Goal: Use online tool/utility: Utilize a website feature to perform a specific function

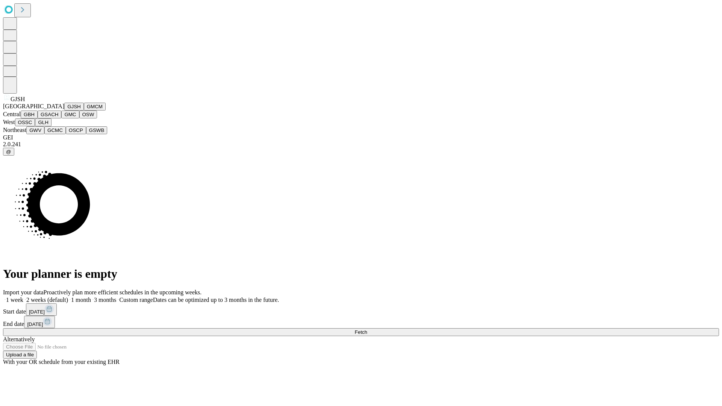
click at [64, 110] on button "GJSH" at bounding box center [74, 107] width 20 height 8
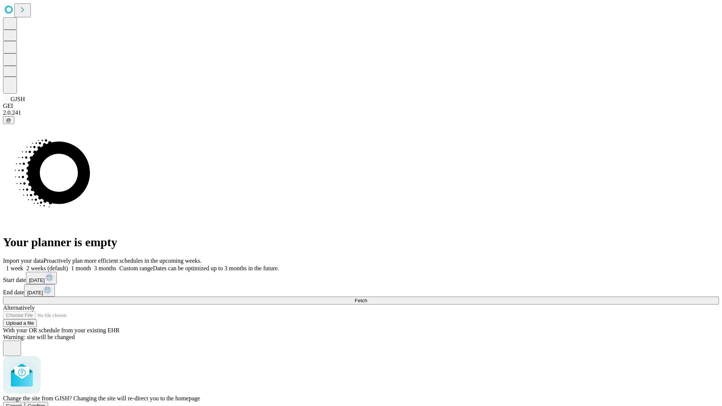
click at [45, 403] on span "Confirm" at bounding box center [37, 406] width 18 height 6
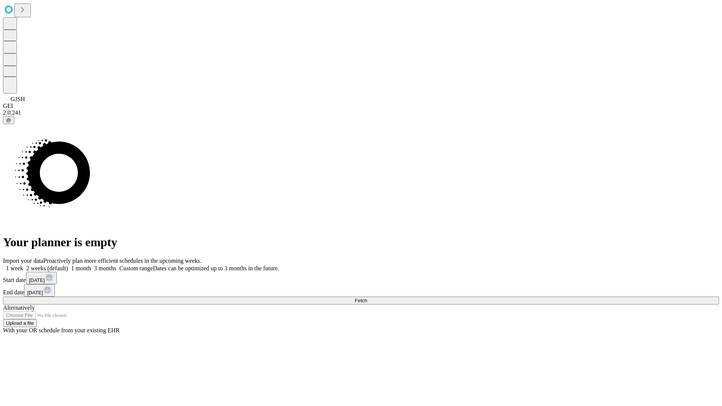
click at [23, 265] on label "1 week" at bounding box center [13, 268] width 20 height 6
click at [367, 298] on span "Fetch" at bounding box center [360, 301] width 12 height 6
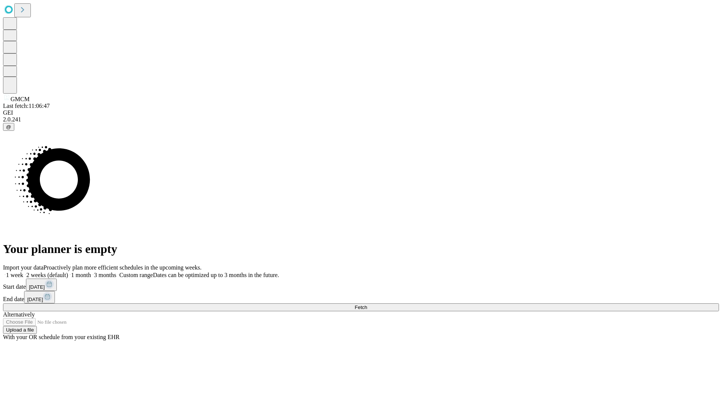
click at [23, 272] on label "1 week" at bounding box center [13, 275] width 20 height 6
click at [367, 304] on span "Fetch" at bounding box center [360, 307] width 12 height 6
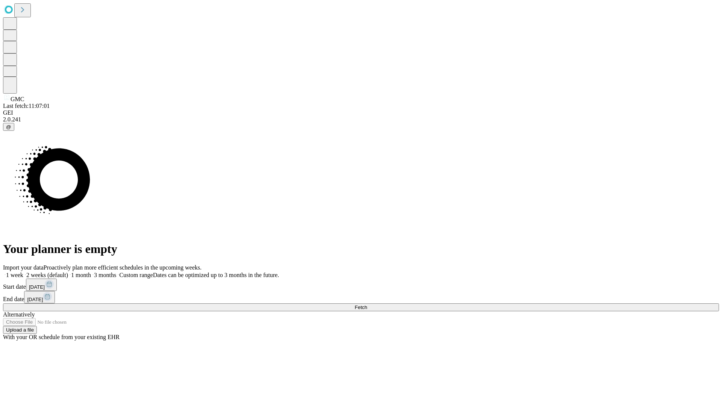
click at [23, 272] on label "1 week" at bounding box center [13, 275] width 20 height 6
click at [367, 304] on span "Fetch" at bounding box center [360, 307] width 12 height 6
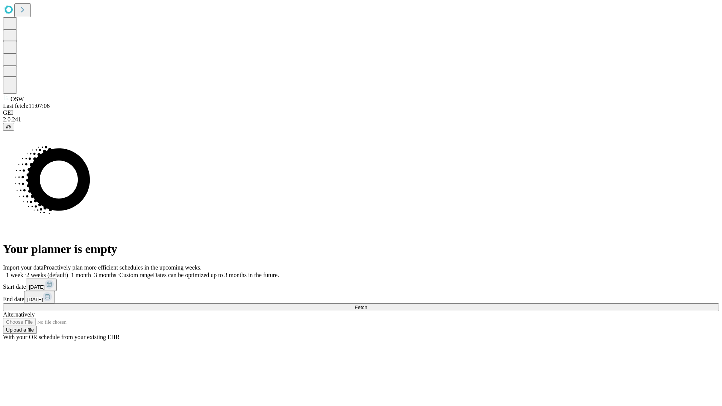
click at [23, 272] on label "1 week" at bounding box center [13, 275] width 20 height 6
click at [367, 304] on span "Fetch" at bounding box center [360, 307] width 12 height 6
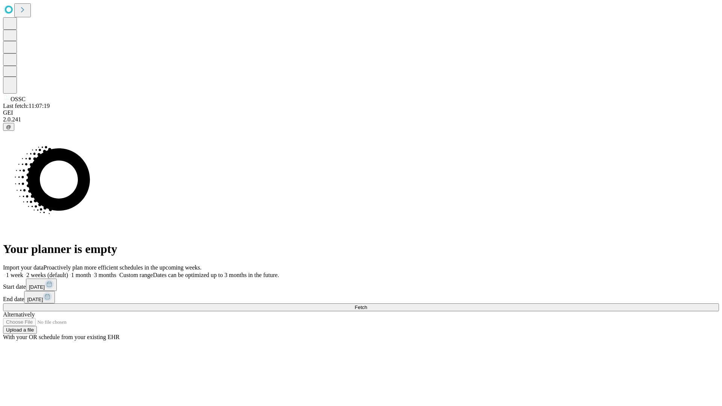
click at [23, 272] on label "1 week" at bounding box center [13, 275] width 20 height 6
click at [367, 304] on span "Fetch" at bounding box center [360, 307] width 12 height 6
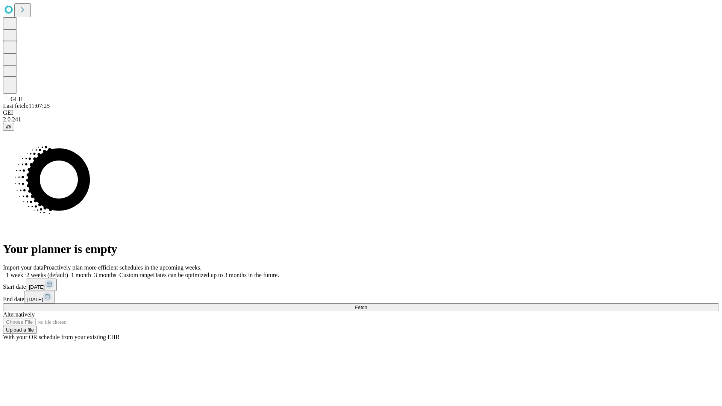
click at [367, 304] on span "Fetch" at bounding box center [360, 307] width 12 height 6
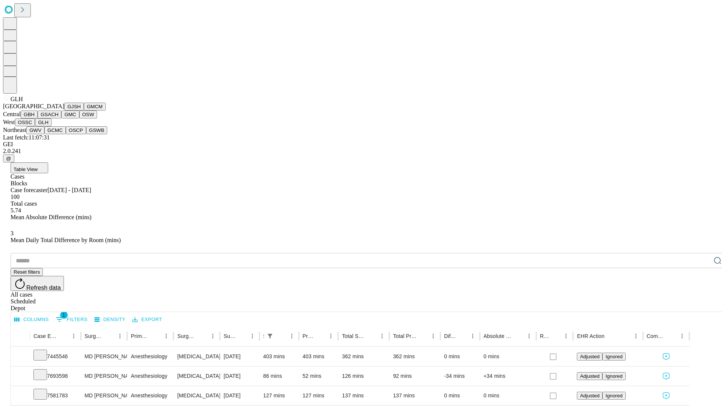
click at [44, 134] on button "GWV" at bounding box center [35, 130] width 18 height 8
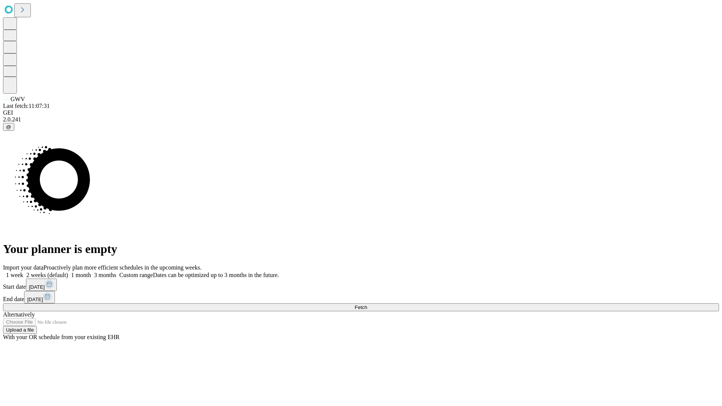
click at [23, 272] on label "1 week" at bounding box center [13, 275] width 20 height 6
click at [367, 304] on span "Fetch" at bounding box center [360, 307] width 12 height 6
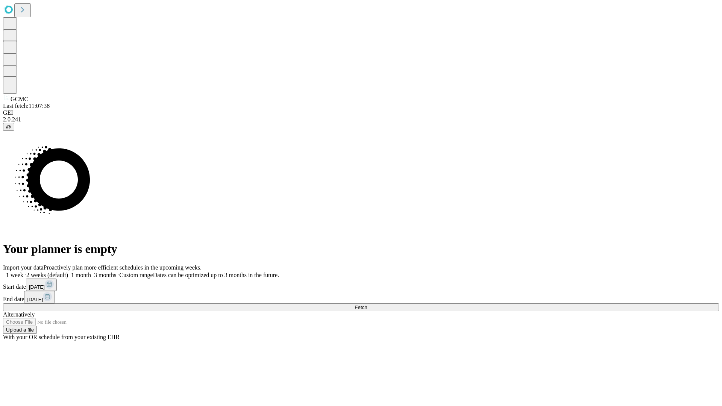
click at [23, 272] on label "1 week" at bounding box center [13, 275] width 20 height 6
click at [367, 304] on span "Fetch" at bounding box center [360, 307] width 12 height 6
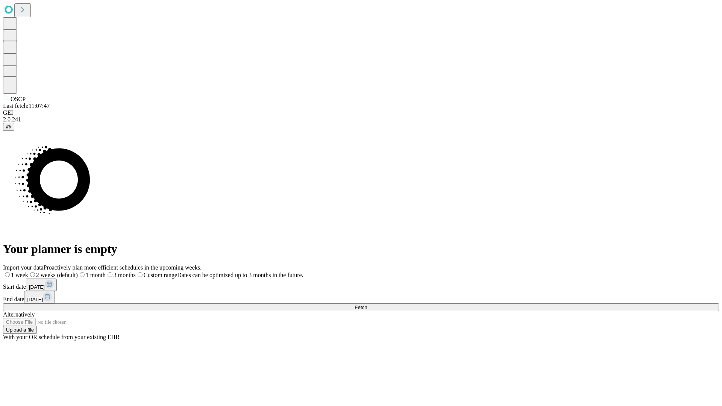
click at [28, 272] on label "1 week" at bounding box center [15, 275] width 25 height 6
click at [367, 304] on span "Fetch" at bounding box center [360, 307] width 12 height 6
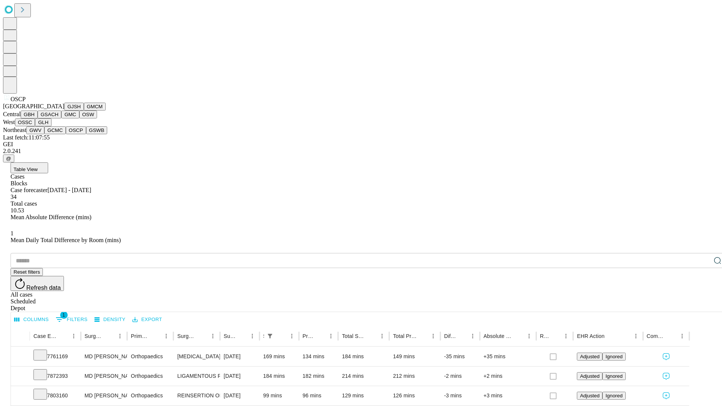
click at [86, 134] on button "GSWB" at bounding box center [96, 130] width 21 height 8
